Goal: Find specific page/section: Find specific page/section

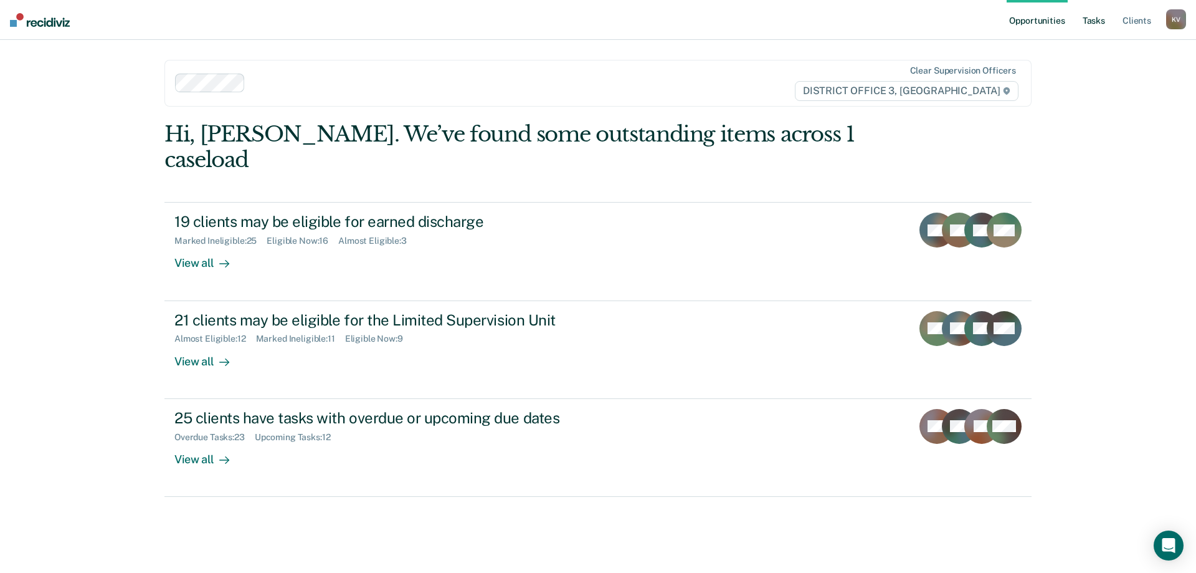
click at [1091, 26] on link "Tasks" at bounding box center [1093, 20] width 27 height 40
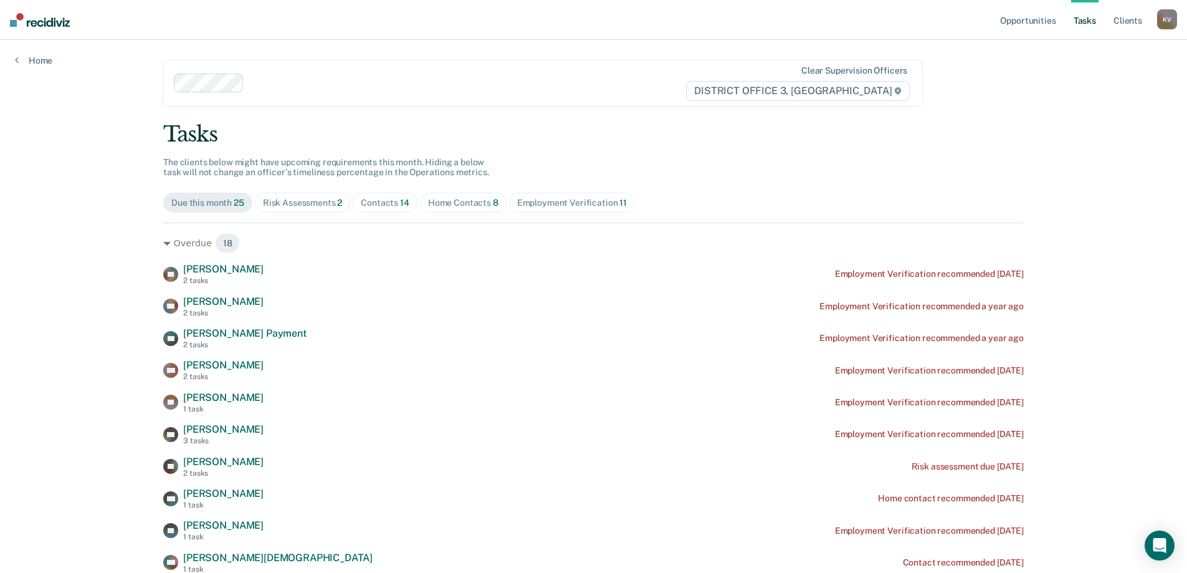
click at [442, 199] on div "Home Contacts 8" at bounding box center [463, 203] width 70 height 11
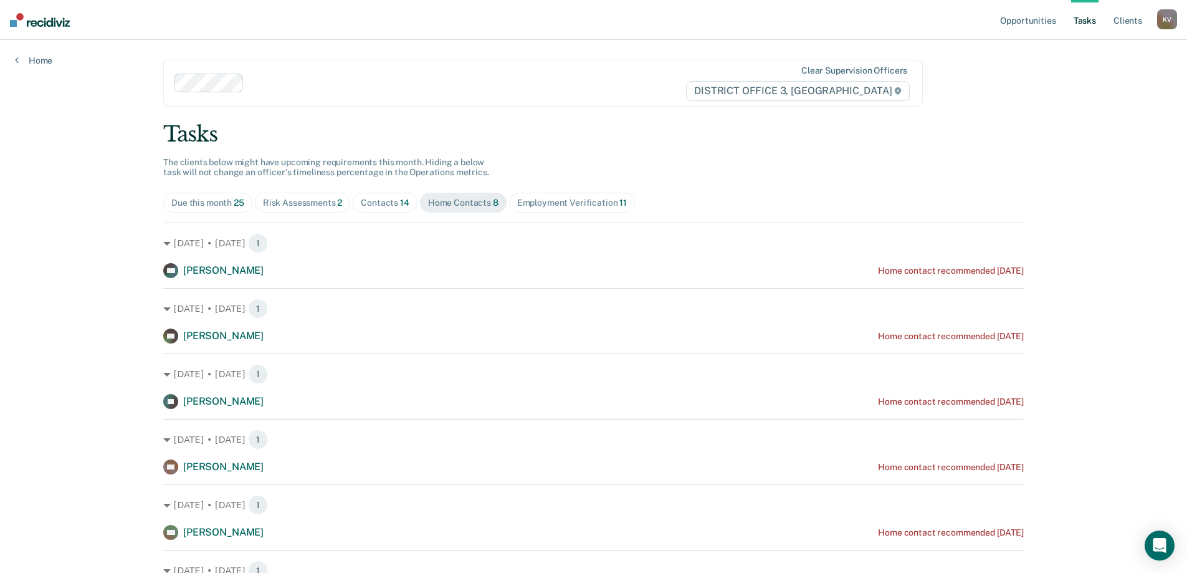
click at [394, 200] on div "Contacts 14" at bounding box center [385, 203] width 49 height 11
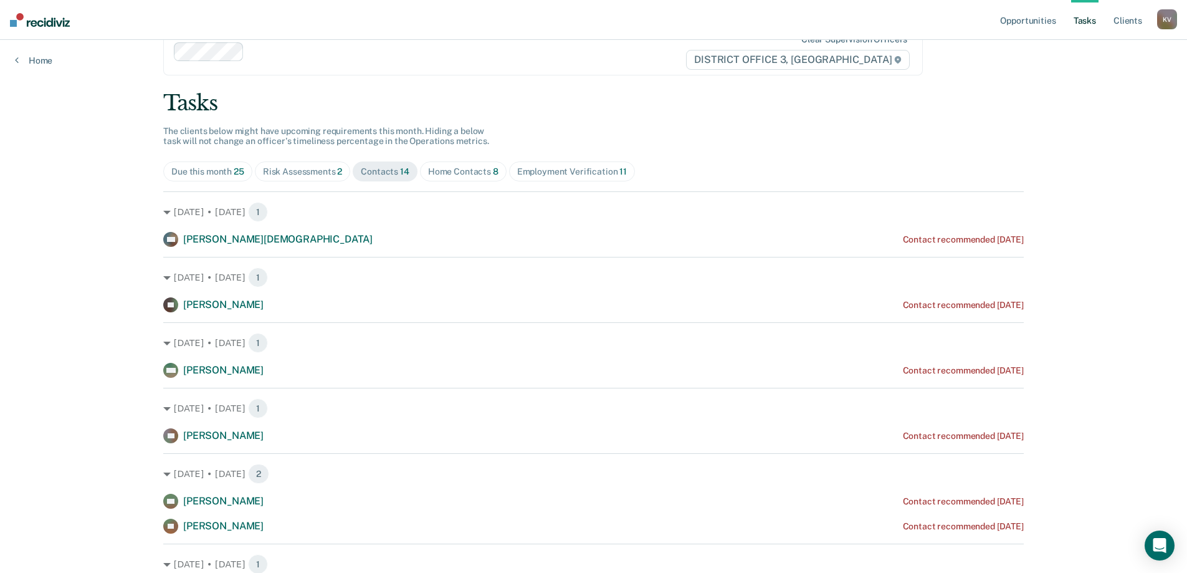
scroll to position [62, 0]
